Goal: Task Accomplishment & Management: Complete application form

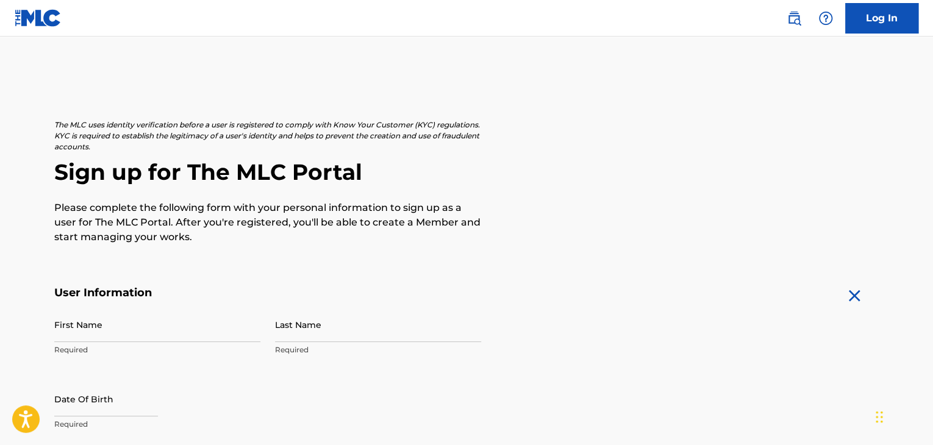
click at [98, 347] on p "Required" at bounding box center [157, 349] width 206 height 11
click at [112, 330] on input "First Name" at bounding box center [157, 324] width 206 height 35
type input "[PERSON_NAME]"
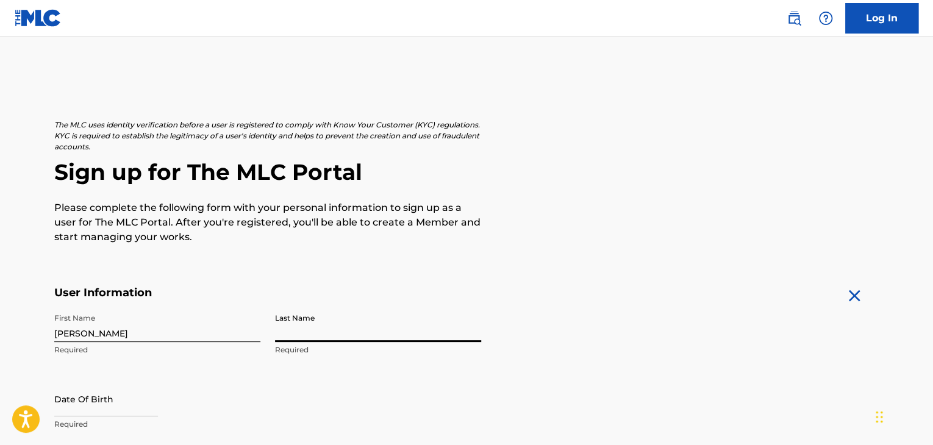
click at [301, 335] on input "Last Name" at bounding box center [378, 324] width 206 height 35
type input "[PERSON_NAME]"
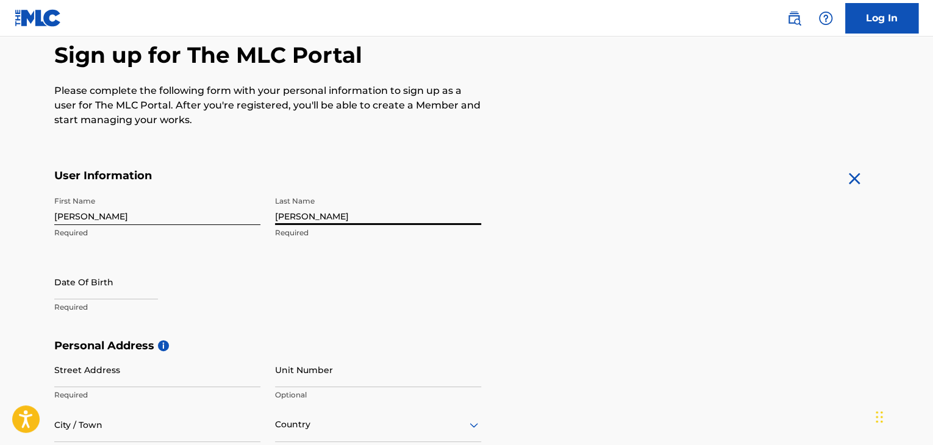
scroll to position [121, 0]
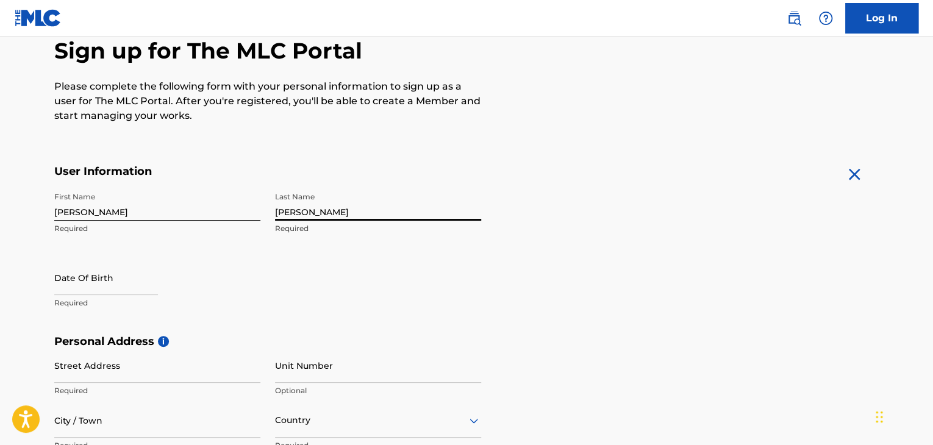
click at [107, 305] on p "Required" at bounding box center [157, 302] width 206 height 11
select select "7"
select select "2025"
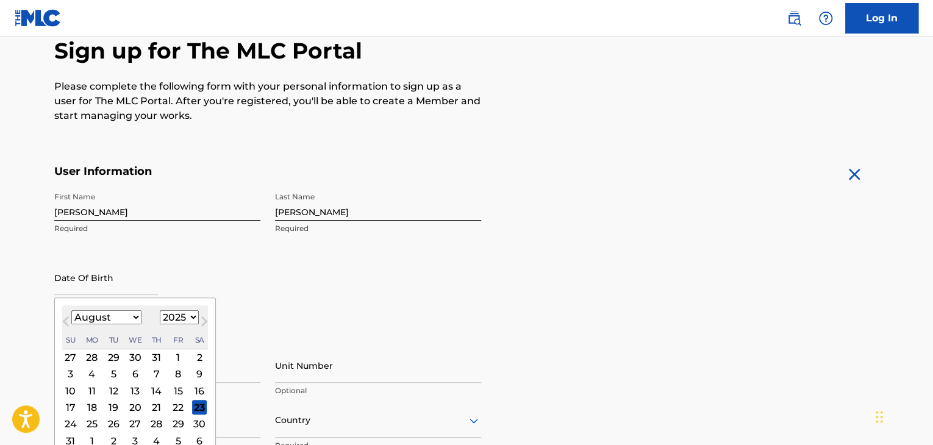
click at [105, 288] on input "text" at bounding box center [106, 277] width 104 height 35
click at [119, 318] on select "January February March April May June July August September October November De…" at bounding box center [106, 317] width 70 height 14
select select "8"
click at [71, 310] on select "January February March April May June July August September October November De…" at bounding box center [106, 317] width 70 height 14
click at [198, 388] on div "20" at bounding box center [199, 390] width 15 height 15
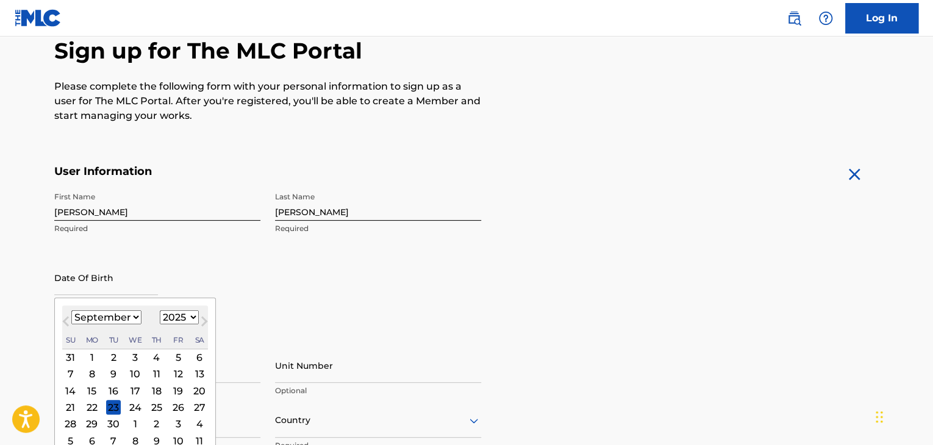
type input "[DATE]"
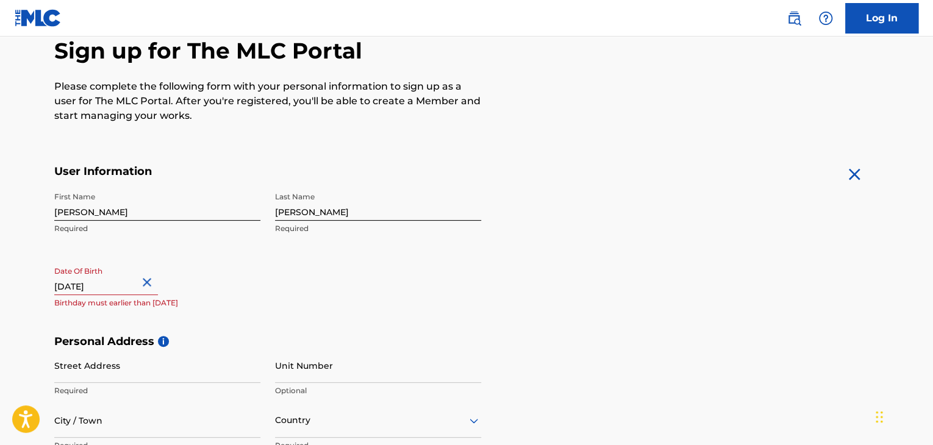
click at [140, 289] on input "[DATE]" at bounding box center [106, 277] width 104 height 35
select select "8"
select select "2025"
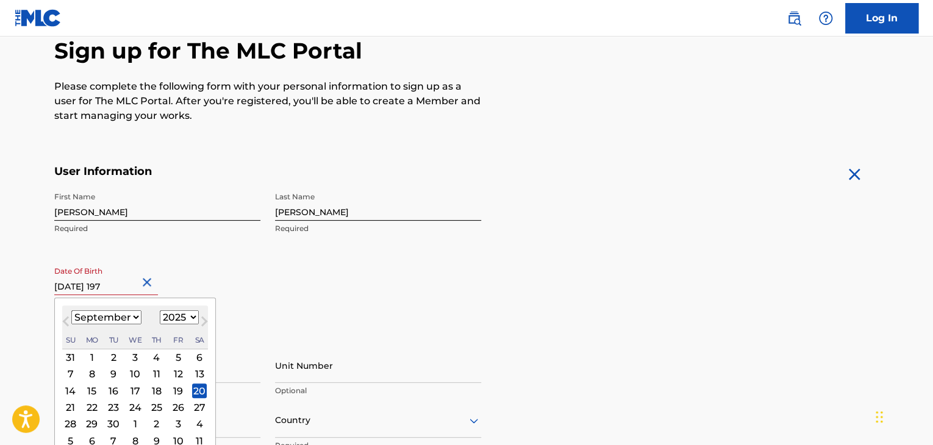
type input "[DATE]"
select select "1979"
type input "[DATE]"
click at [175, 314] on select "1900 1901 1902 1903 1904 1905 1906 1907 1908 1909 1910 1911 1912 1913 1914 1915…" at bounding box center [179, 317] width 39 height 14
click at [160, 310] on select "1900 1901 1902 1903 1904 1905 1906 1907 1908 1909 1910 1911 1912 1913 1914 1915…" at bounding box center [179, 317] width 39 height 14
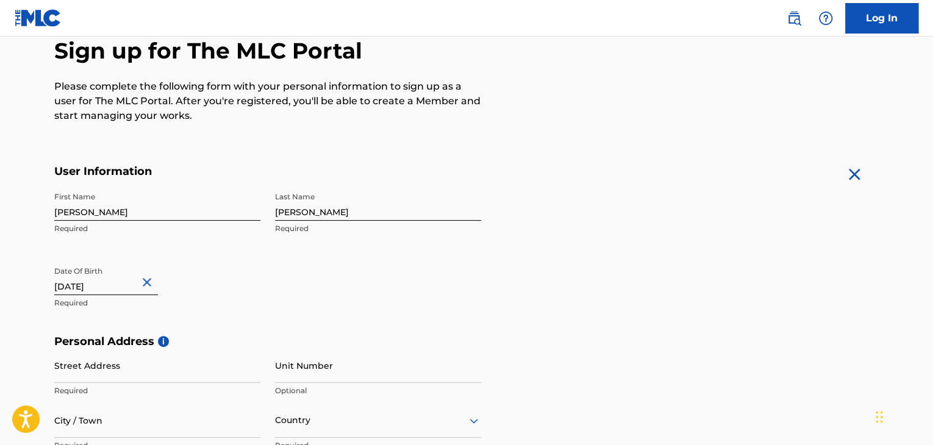
click at [844, 313] on form "User Information First Name [PERSON_NAME] Required Last Name [PERSON_NAME] Requ…" at bounding box center [466, 435] width 824 height 541
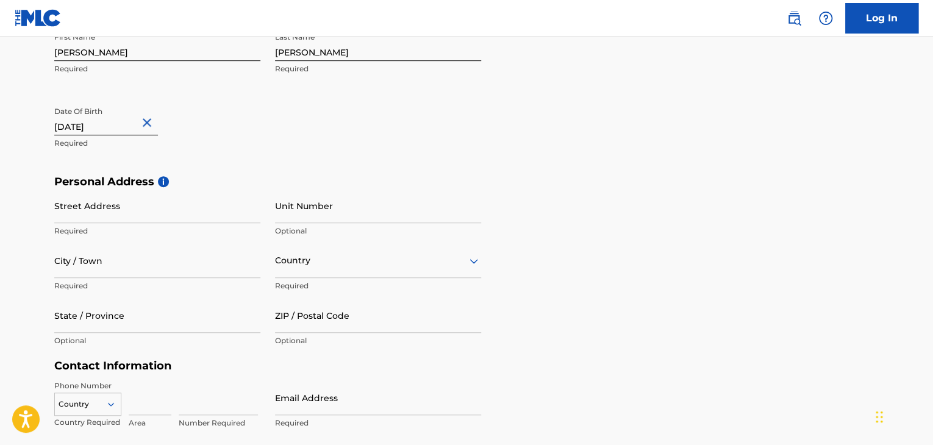
scroll to position [290, 0]
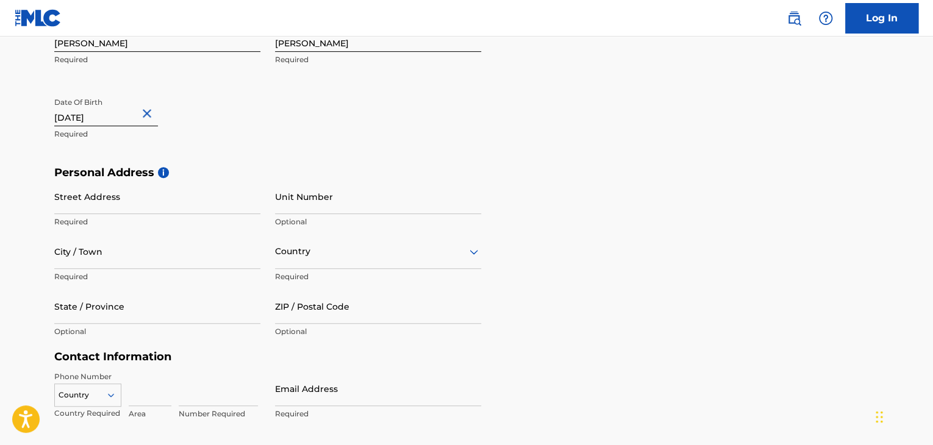
click at [224, 201] on input "Street Address" at bounding box center [157, 196] width 206 height 35
type input "3 [PERSON_NAME] Walk"
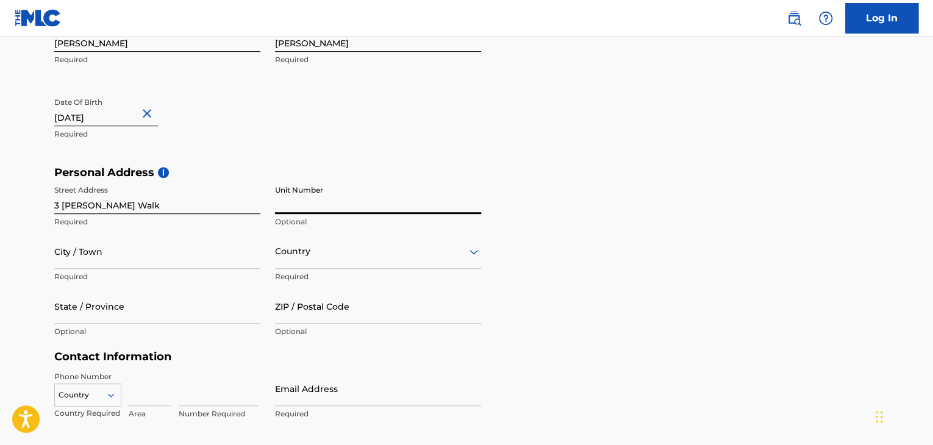
click at [332, 205] on input "Unit Number" at bounding box center [378, 196] width 206 height 35
click at [185, 254] on input "City / Town" at bounding box center [157, 251] width 206 height 35
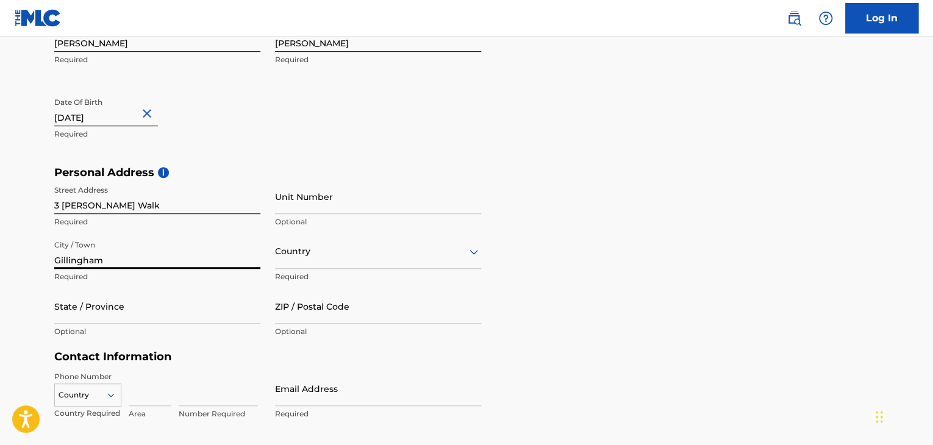
type input "Gillingham"
click at [305, 250] on div at bounding box center [378, 251] width 206 height 15
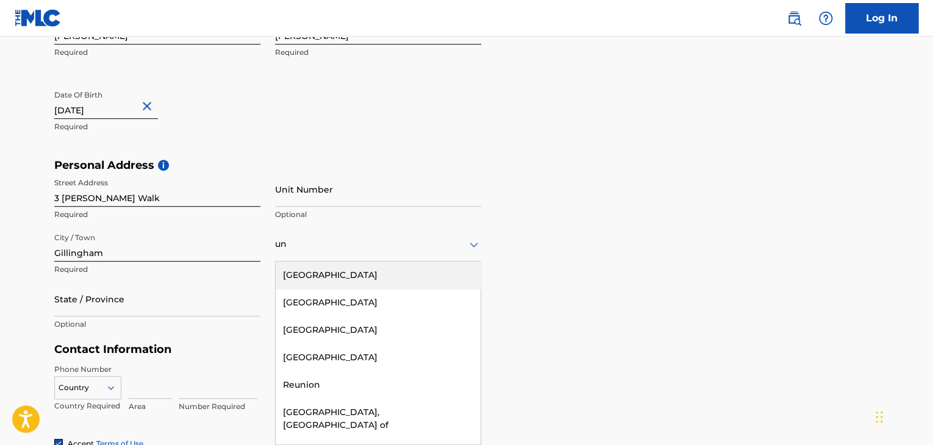
type input "uni"
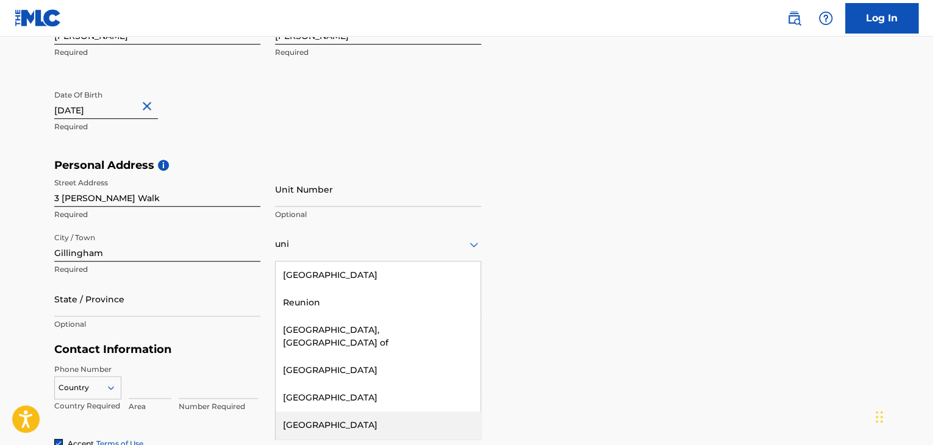
click at [328, 411] on div "[GEOGRAPHIC_DATA]" at bounding box center [378, 424] width 205 height 27
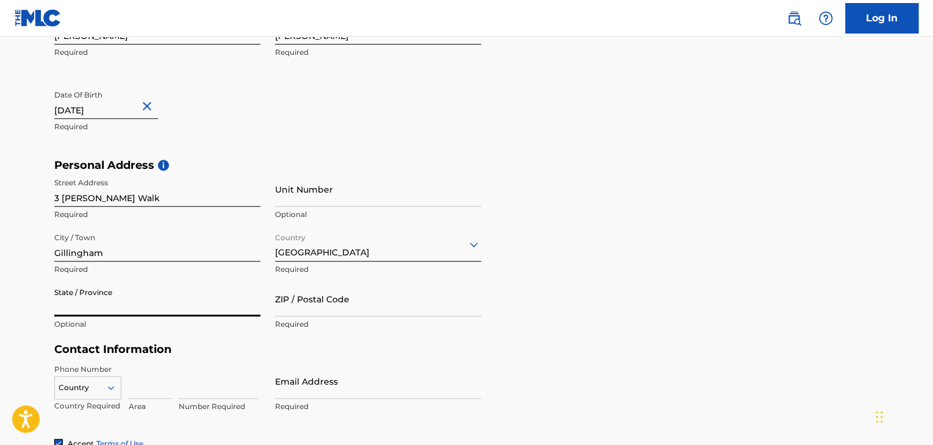
click at [224, 298] on input "State / Province" at bounding box center [157, 299] width 206 height 35
type input "Kent"
click at [331, 308] on input "ZIP / Postal Code" at bounding box center [378, 299] width 206 height 35
type input "ME8 9SE"
click at [143, 388] on input at bounding box center [150, 381] width 43 height 35
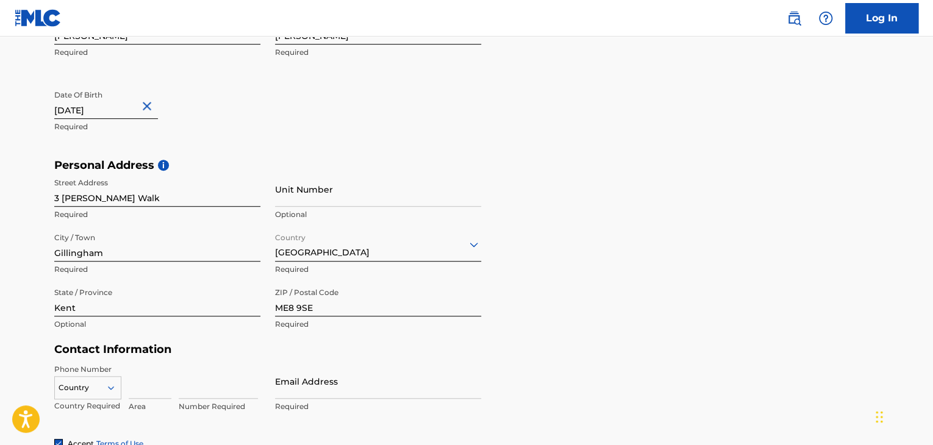
click at [78, 383] on div "Country" at bounding box center [87, 385] width 67 height 18
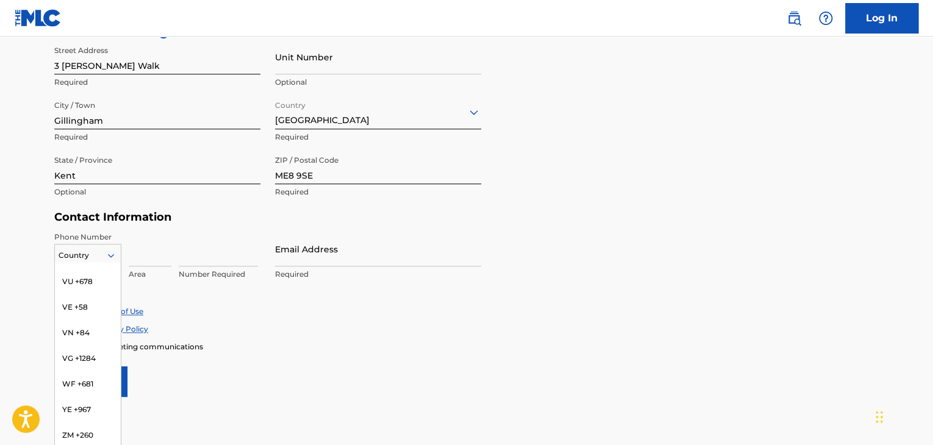
scroll to position [5289, 0]
click at [79, 268] on div "GB +44" at bounding box center [88, 257] width 66 height 26
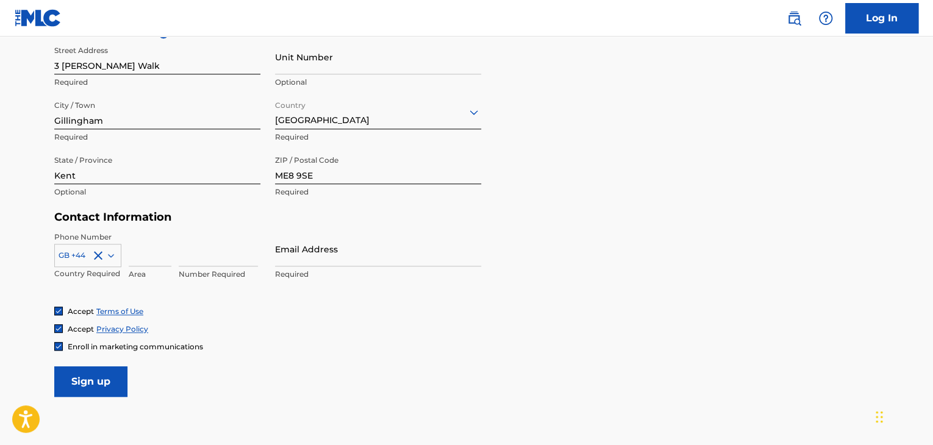
click at [165, 258] on input at bounding box center [150, 249] width 43 height 35
type input "7908"
click at [191, 257] on input at bounding box center [218, 249] width 79 height 35
type input "155567"
click at [286, 261] on input "Email Address" at bounding box center [378, 249] width 206 height 35
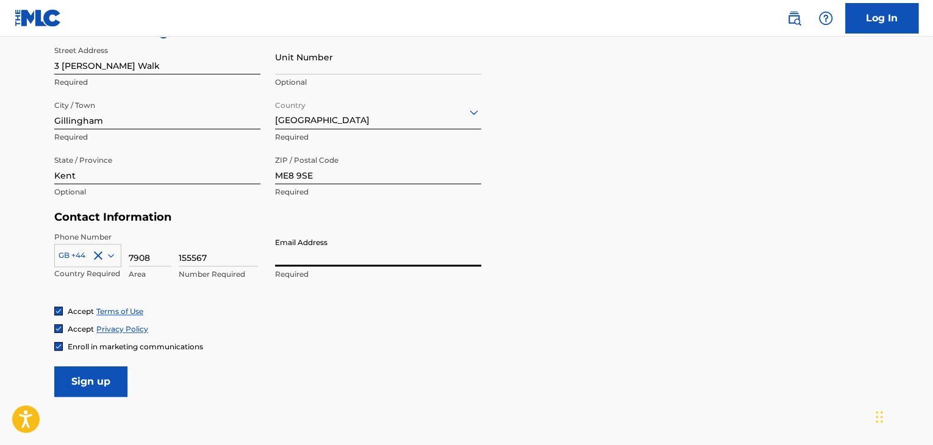
type input "[EMAIL_ADDRESS][DOMAIN_NAME]"
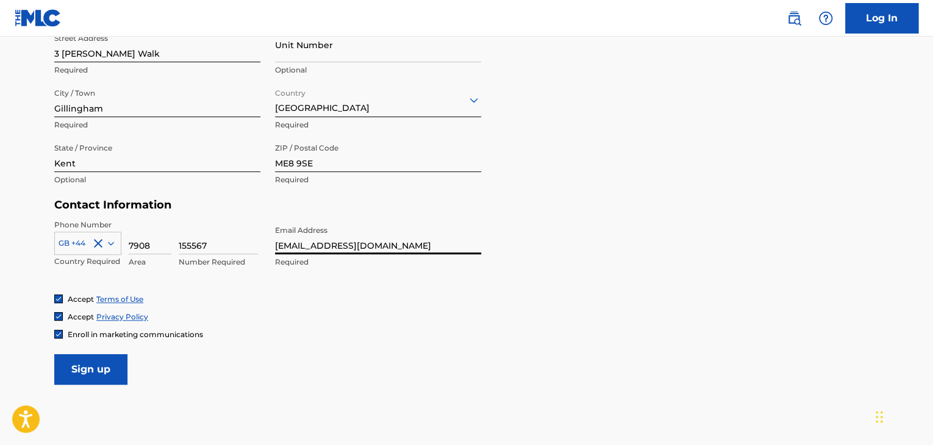
scroll to position [487, 0]
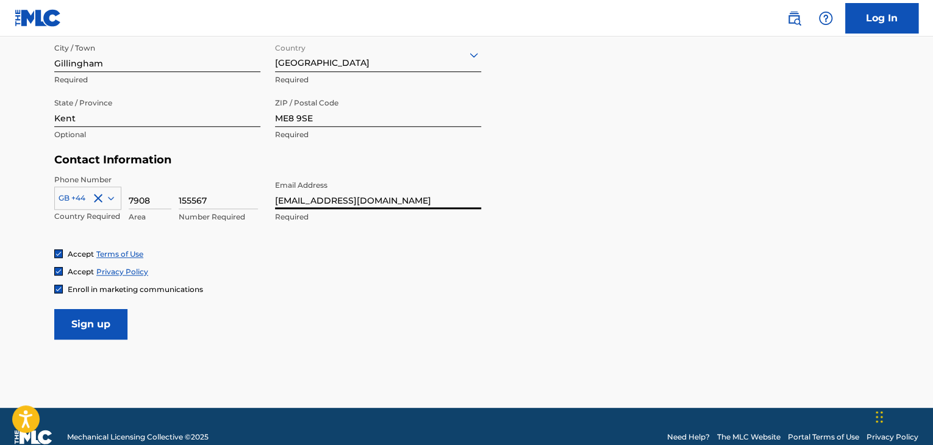
click at [85, 315] on input "Sign up" at bounding box center [90, 324] width 73 height 30
